Goal: Information Seeking & Learning: Learn about a topic

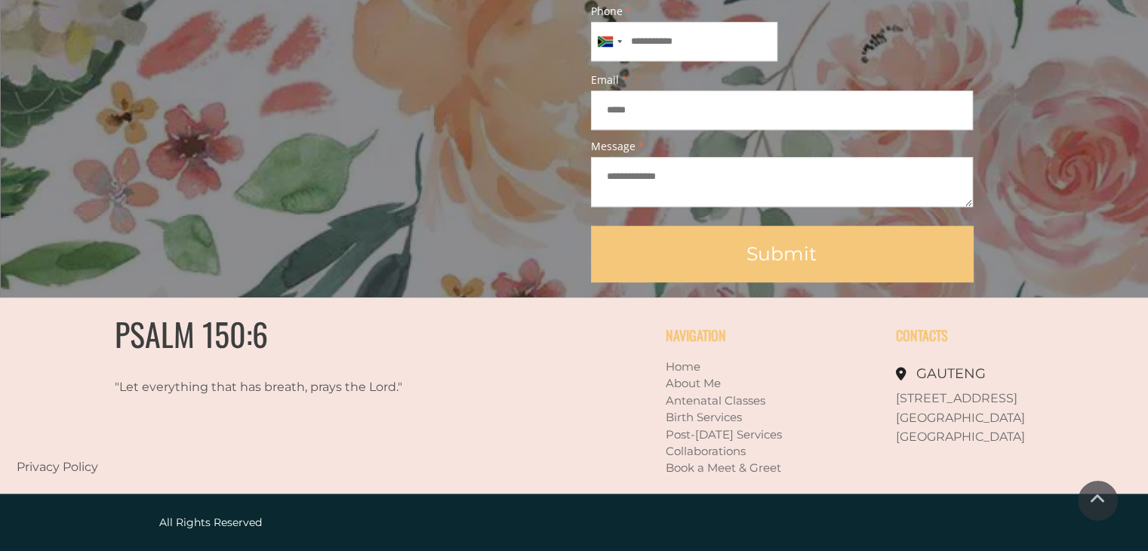
scroll to position [1387, 0]
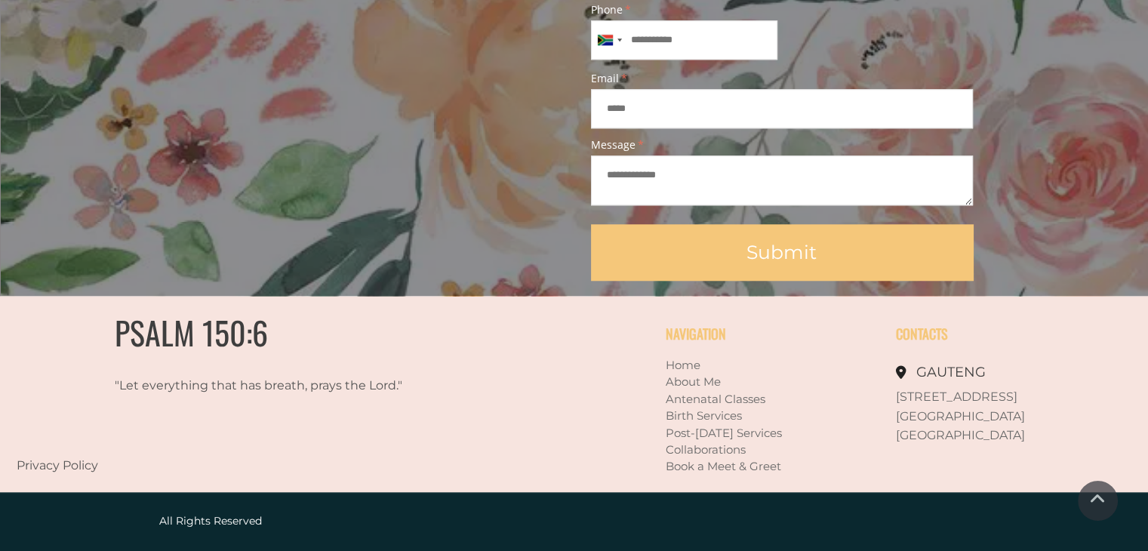
click at [686, 454] on link "Collaborations" at bounding box center [706, 449] width 80 height 14
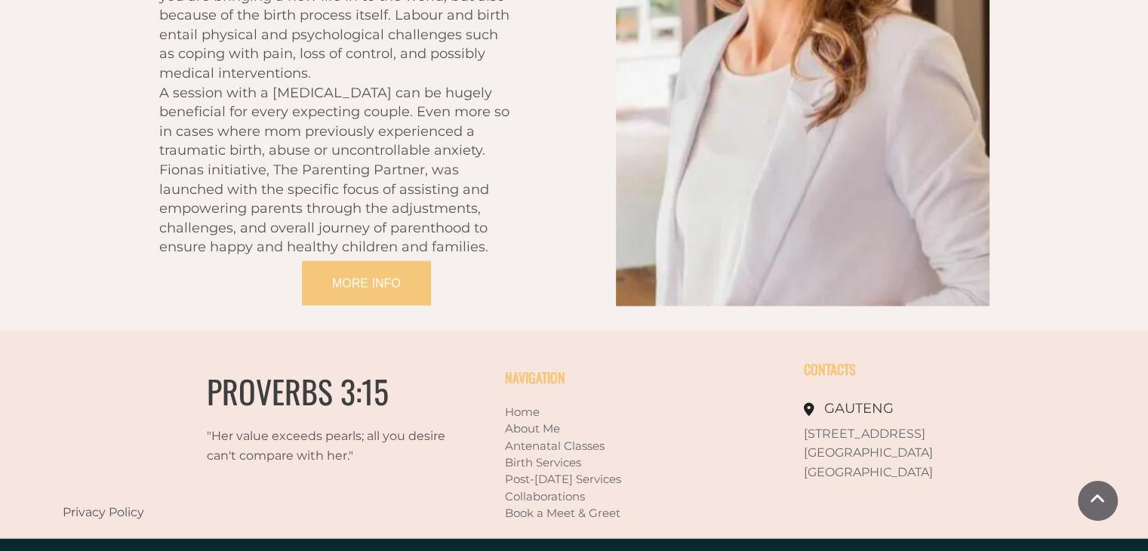
scroll to position [3350, 0]
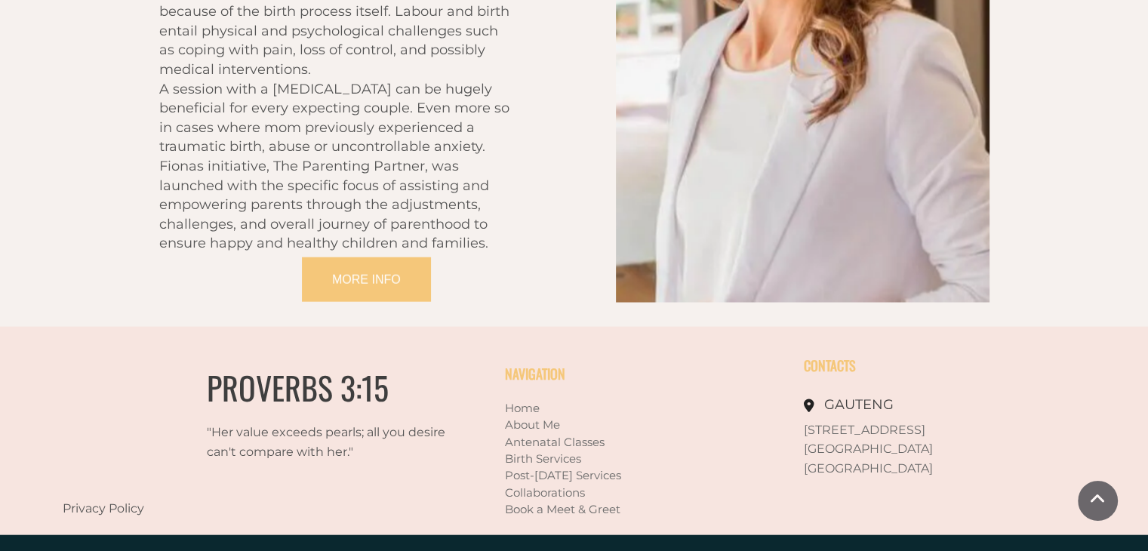
click at [586, 435] on link "Antenatal Classes" at bounding box center [555, 442] width 100 height 14
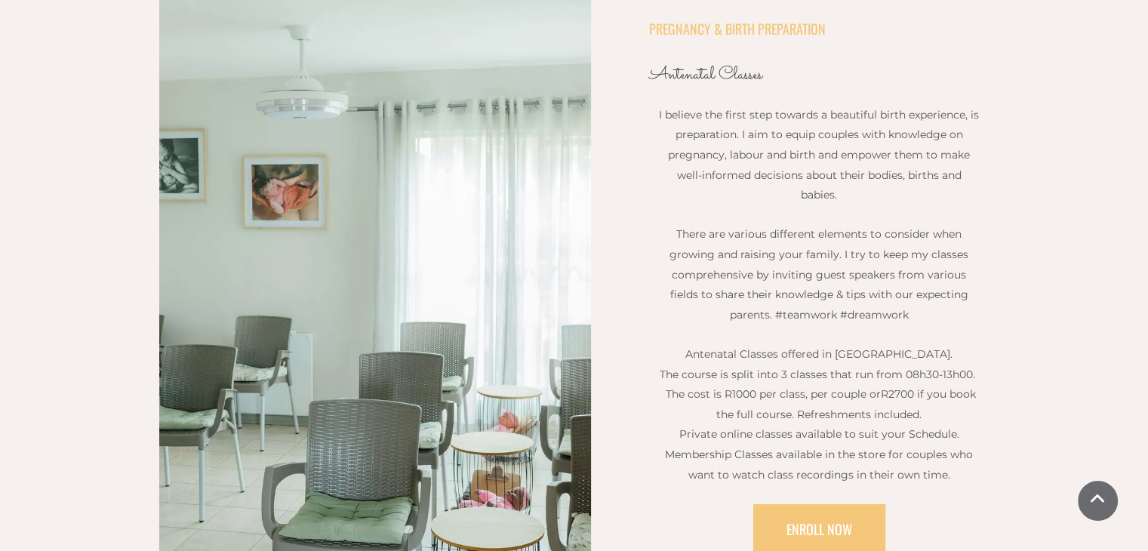
scroll to position [385, 0]
